Goal: Information Seeking & Learning: Learn about a topic

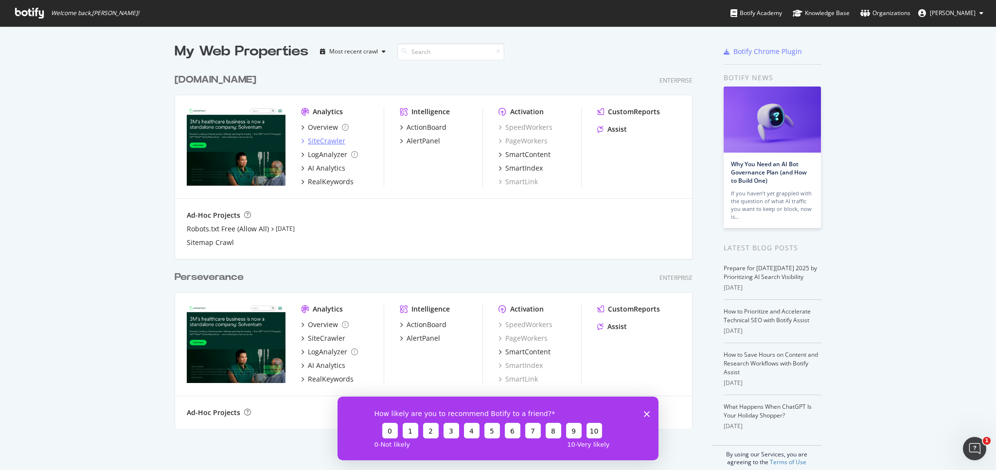
click at [312, 139] on div "SiteCrawler" at bounding box center [326, 141] width 37 height 10
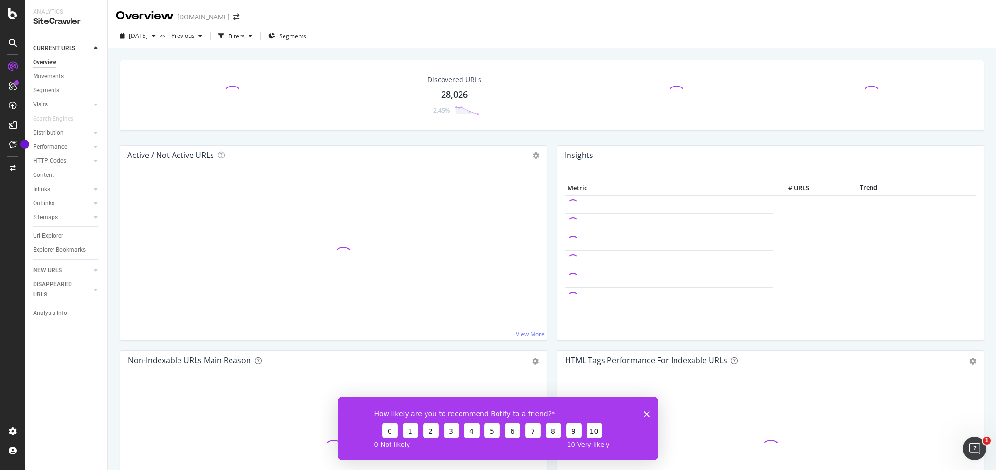
click at [647, 413] on polygon "Close survey" at bounding box center [647, 414] width 6 height 6
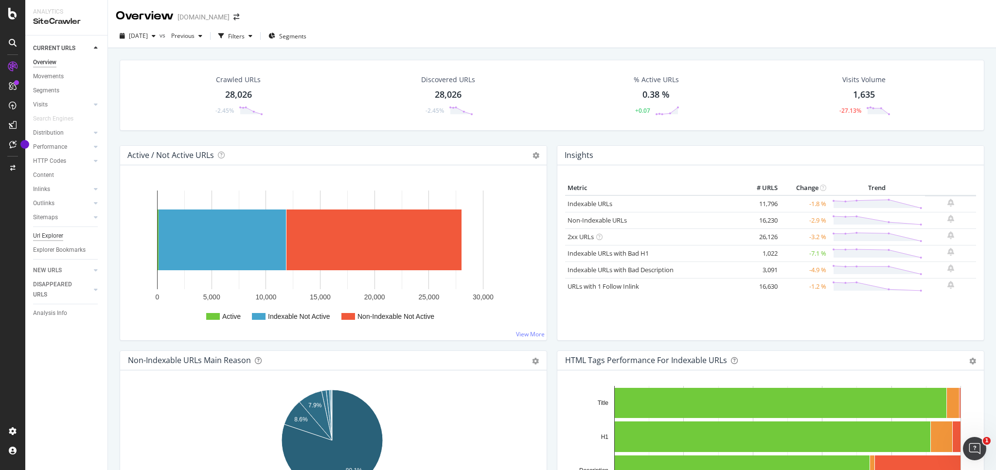
click at [61, 237] on div "Url Explorer" at bounding box center [48, 236] width 30 height 10
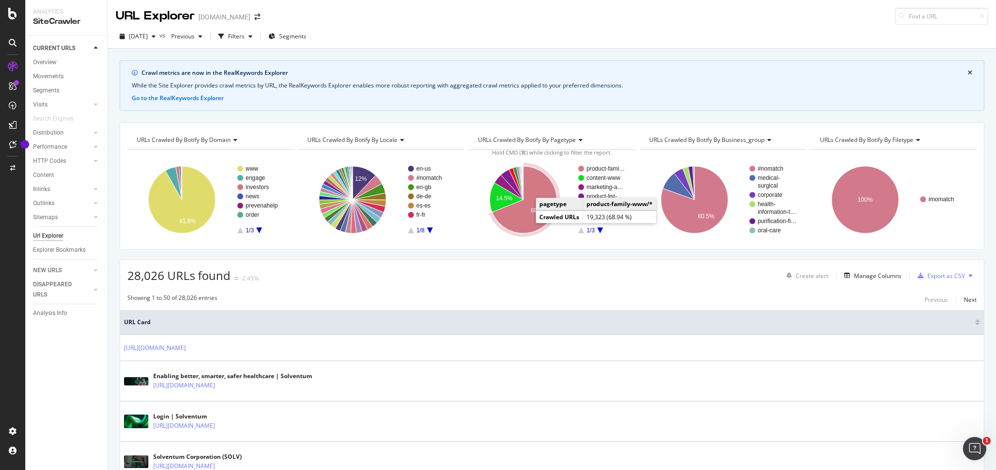
click at [527, 215] on icon "A chart." at bounding box center [524, 199] width 65 height 67
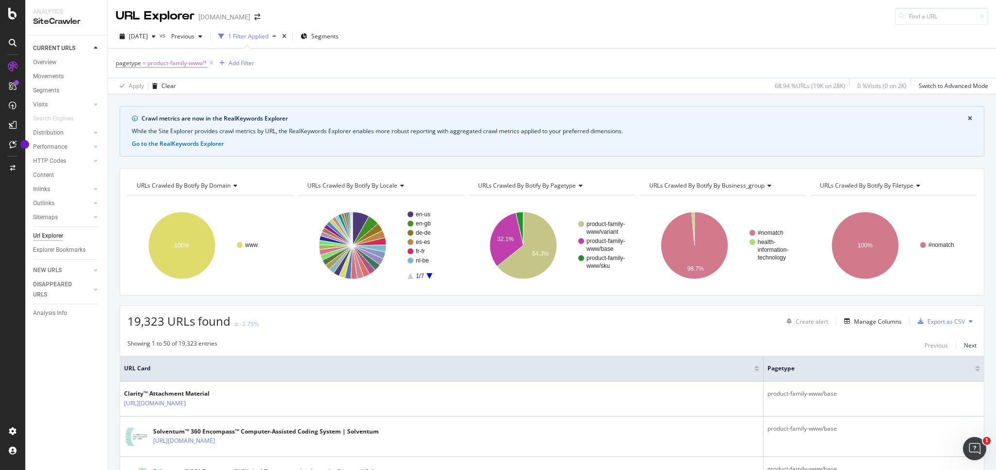
click at [400, 185] on icon at bounding box center [400, 186] width 7 height 6
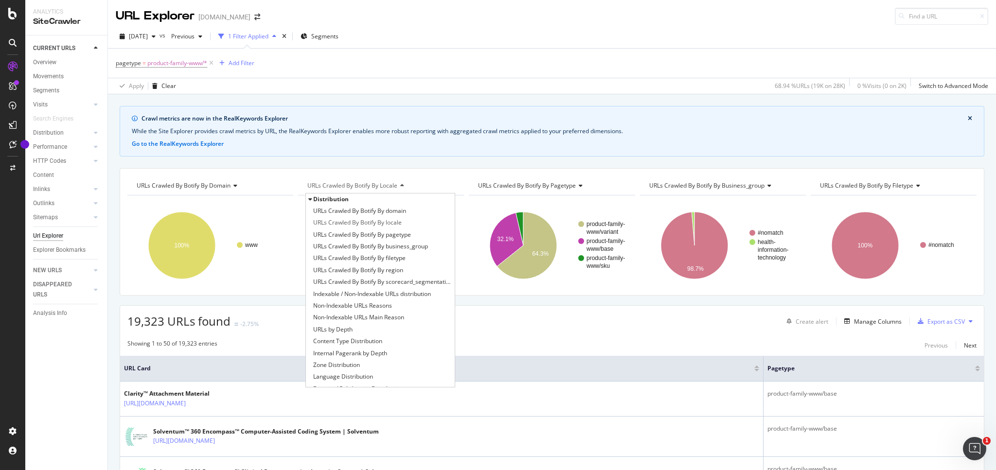
click at [419, 176] on div "URLs Crawled By Botify By locale Distribution URLs Crawled By Botify By domain …" at bounding box center [381, 185] width 166 height 19
